Goal: Information Seeking & Learning: Find specific fact

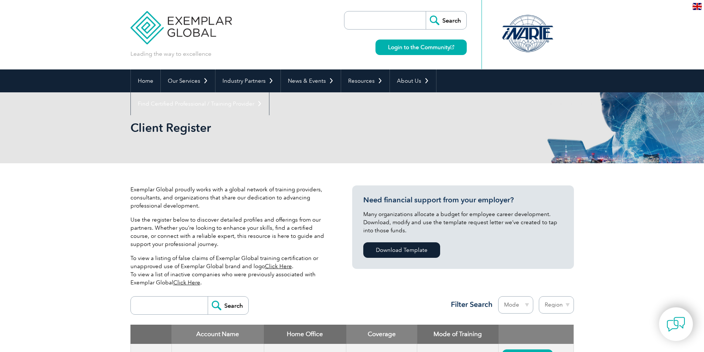
click at [377, 19] on input "search" at bounding box center [387, 20] width 78 height 18
click at [408, 21] on input "search" at bounding box center [387, 20] width 78 height 18
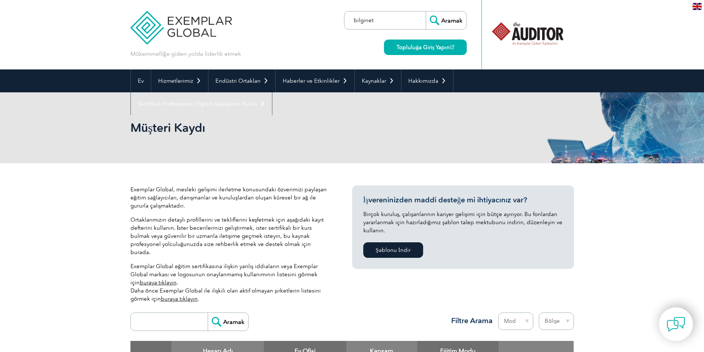
type input "bilginet"
click at [438, 17] on input "Aramak" at bounding box center [446, 20] width 41 height 18
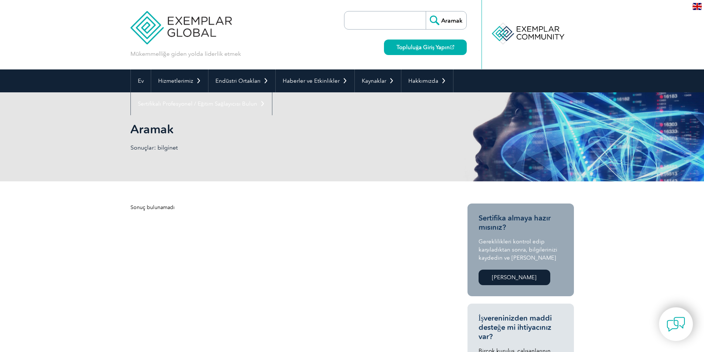
click at [402, 19] on input "search" at bounding box center [387, 20] width 78 height 18
type input "uss"
click at [444, 21] on input "Aramak" at bounding box center [446, 20] width 41 height 18
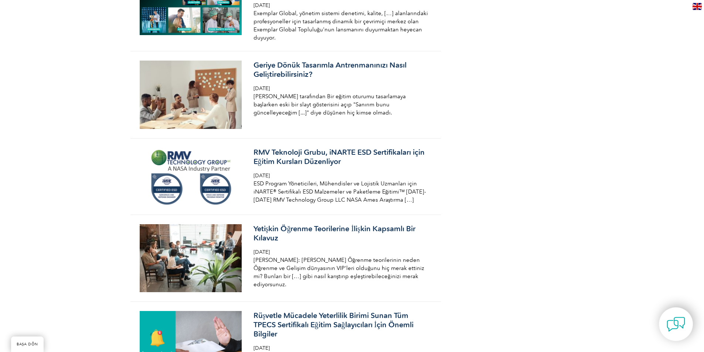
scroll to position [998, 0]
